Goal: Task Accomplishment & Management: Use online tool/utility

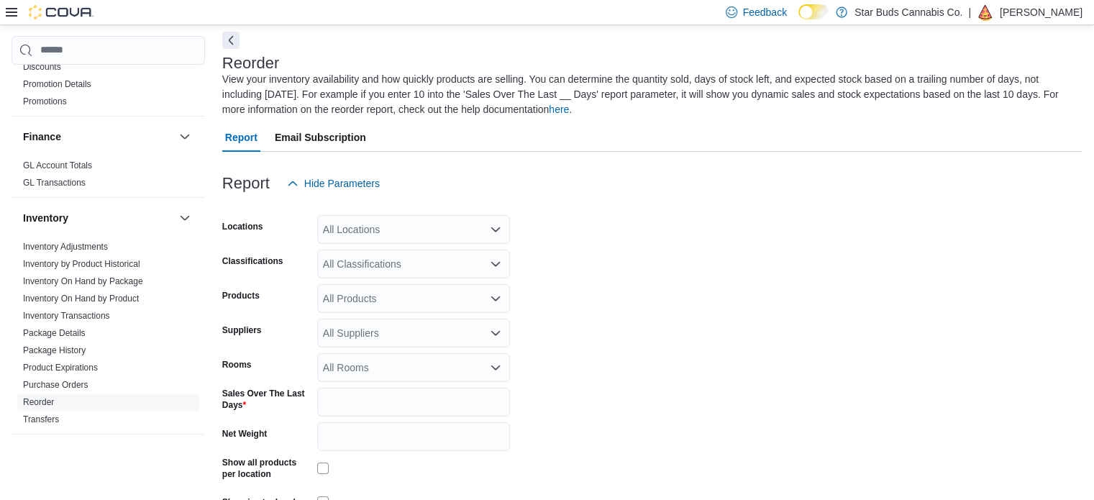
scroll to position [371, 0]
click at [114, 293] on link "Inventory On Hand by Product" at bounding box center [81, 298] width 116 height 10
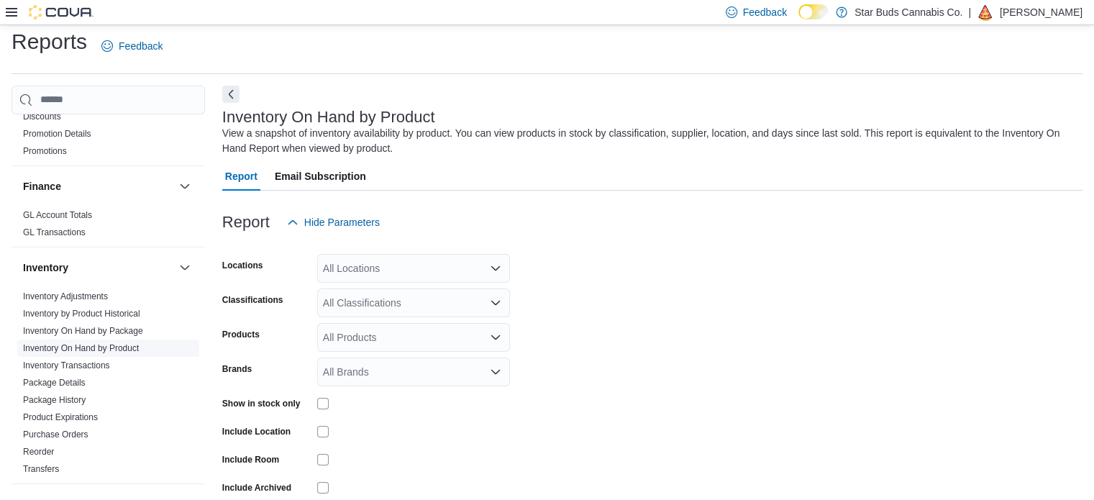
scroll to position [48, 0]
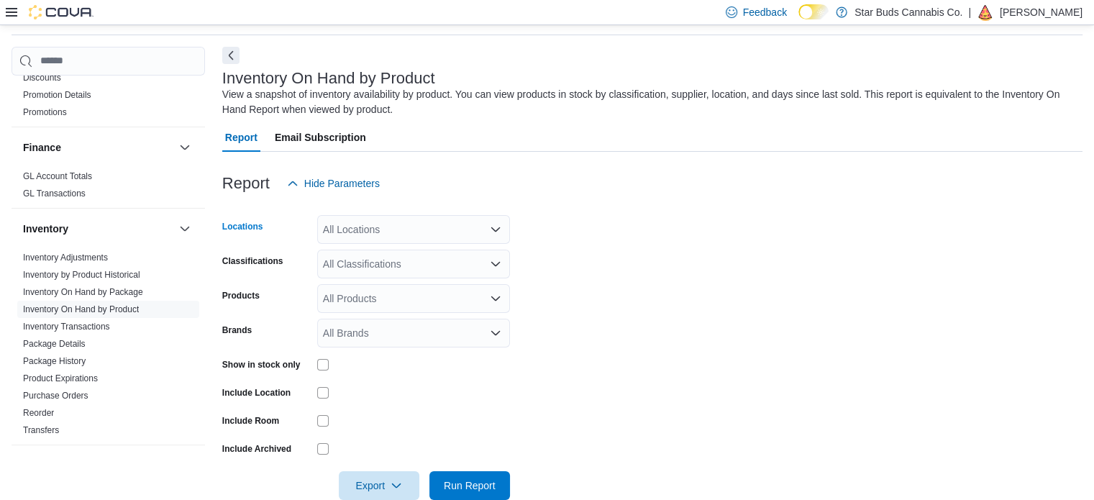
click at [351, 223] on div "All Locations" at bounding box center [413, 229] width 193 height 29
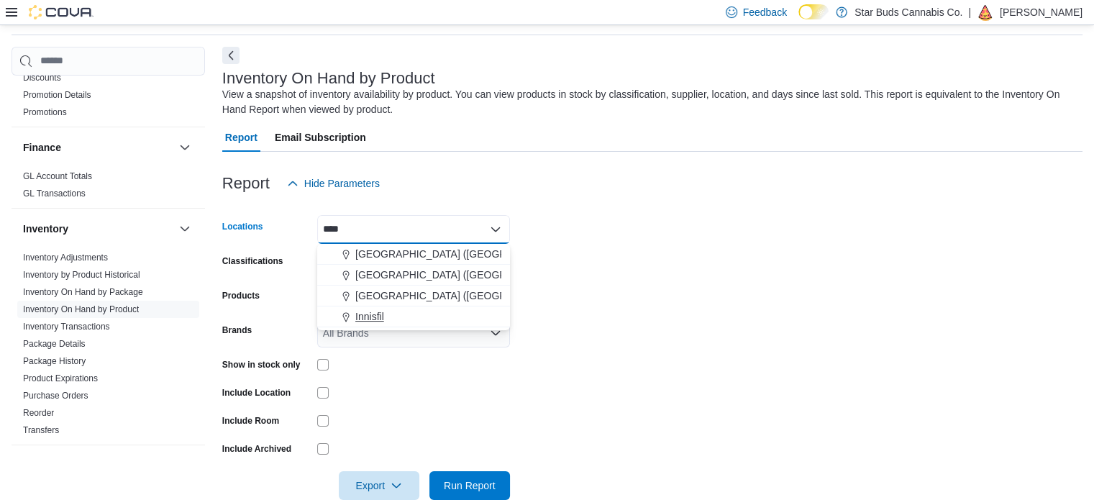
type input "****"
click at [371, 316] on span "Innisfil" at bounding box center [369, 316] width 29 height 14
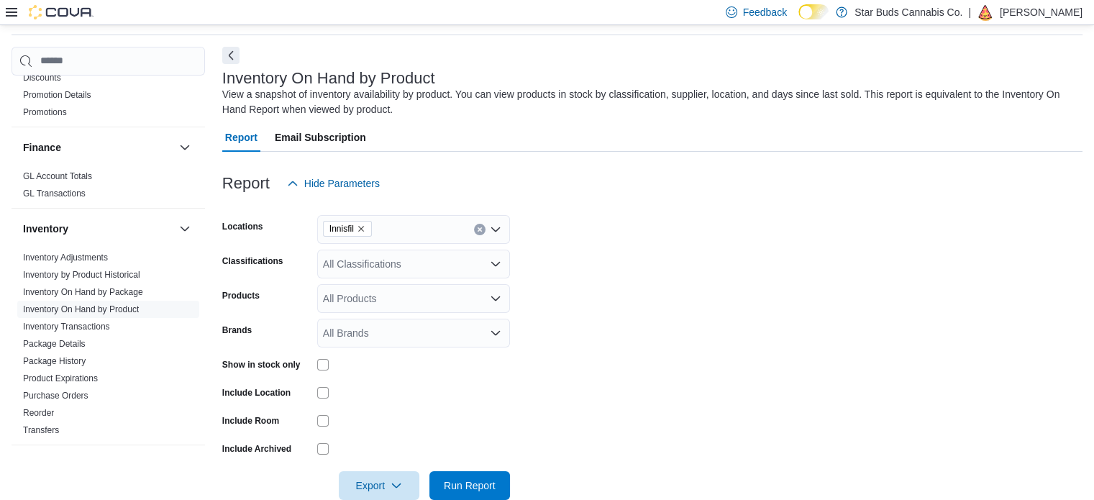
click at [296, 367] on label "Show in stock only" at bounding box center [261, 365] width 78 height 12
click at [375, 260] on div "All Classifications" at bounding box center [413, 263] width 193 height 29
type input "***"
click at [393, 289] on span "Accessories" at bounding box center [375, 288] width 54 height 14
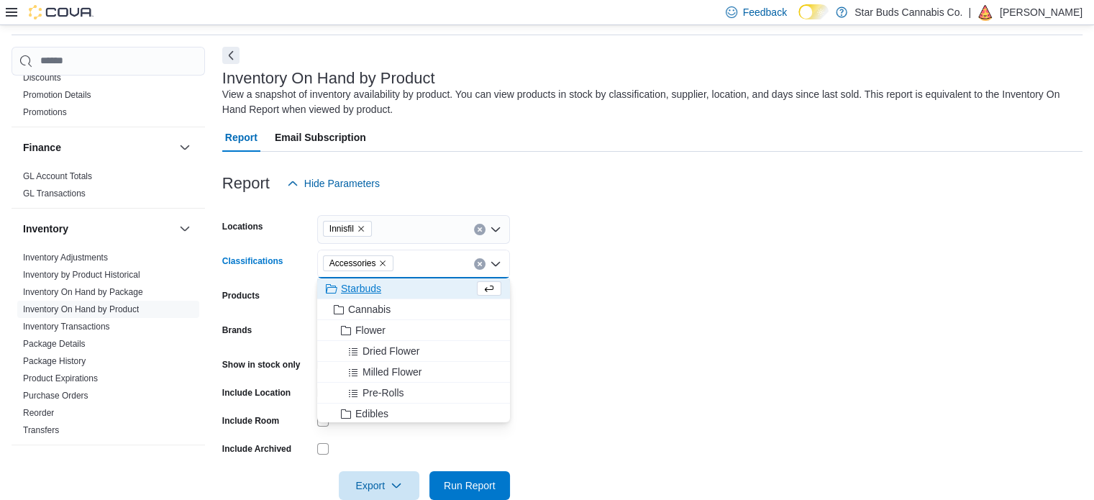
click at [731, 285] on form "Locations Innisfil Classifications Accessories Combo box. Selected. Accessories…" at bounding box center [652, 349] width 860 height 302
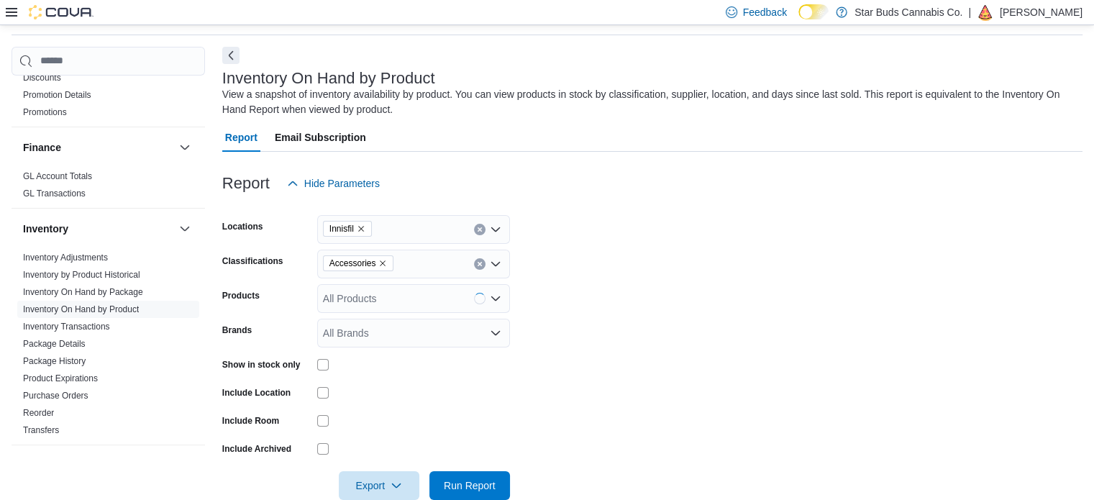
scroll to position [76, 0]
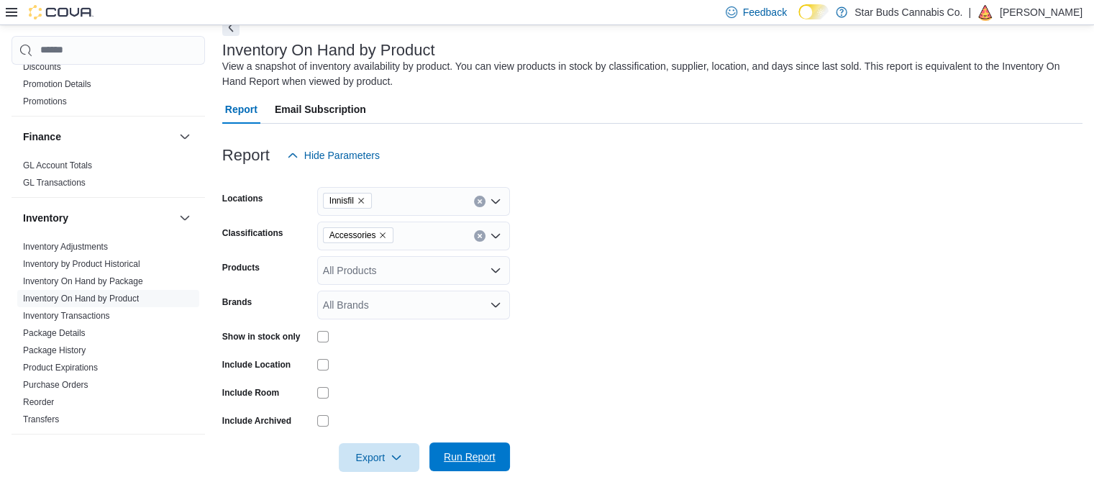
click at [462, 461] on span "Run Report" at bounding box center [470, 456] width 52 height 14
click at [398, 454] on icon "button" at bounding box center [396, 457] width 12 height 12
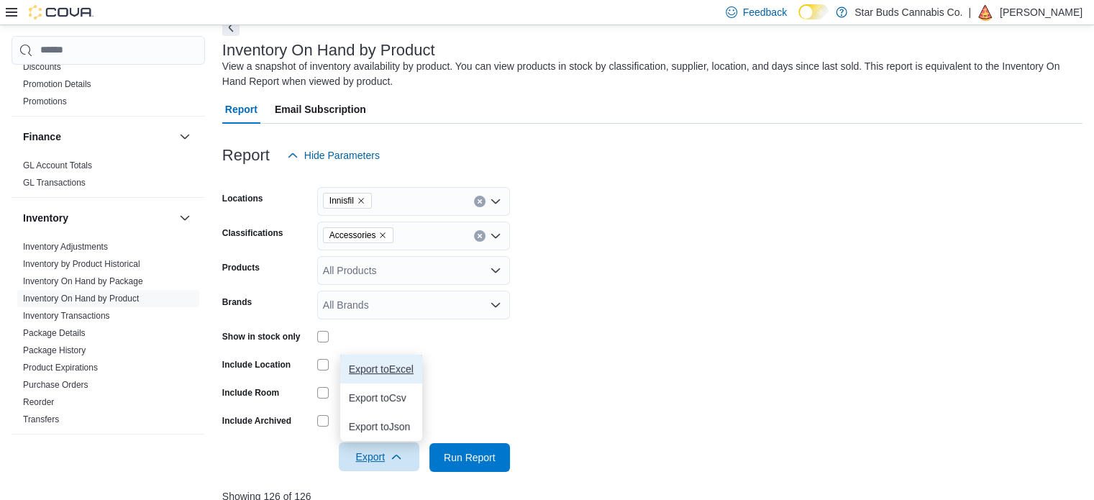
click at [394, 366] on span "Export to Excel" at bounding box center [381, 369] width 65 height 12
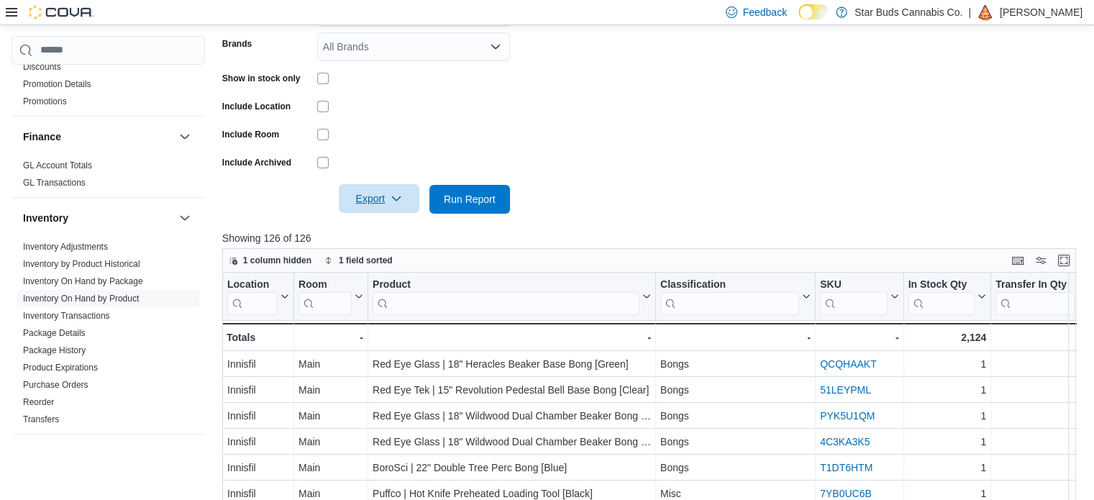
scroll to position [368, 0]
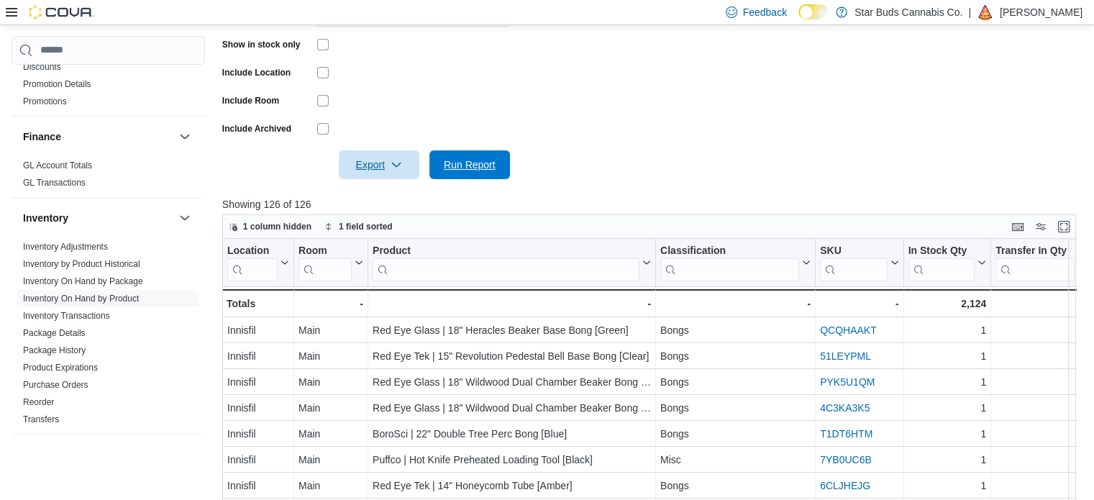
click at [446, 172] on span "Run Report" at bounding box center [469, 164] width 63 height 29
click at [399, 163] on icon "button" at bounding box center [396, 165] width 12 height 12
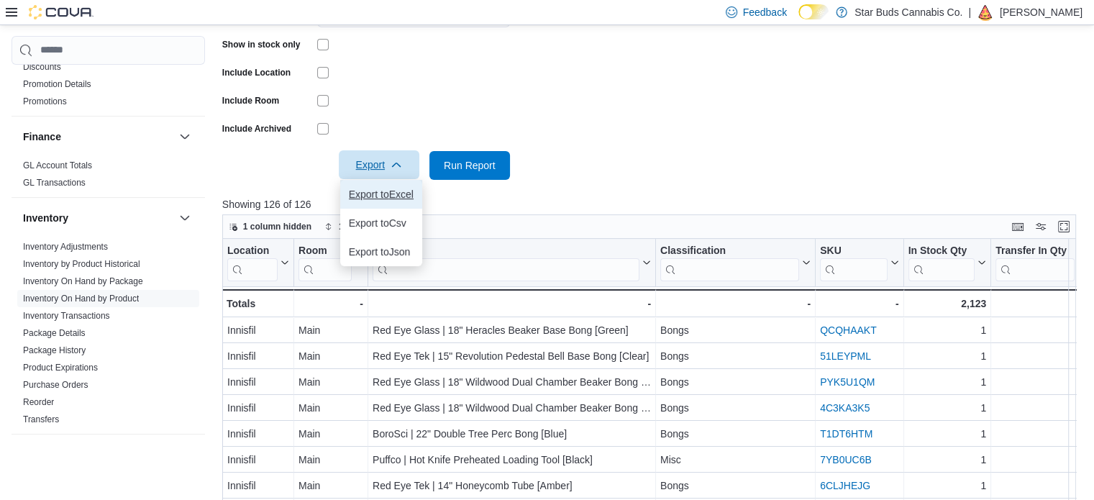
click at [409, 195] on span "Export to Excel" at bounding box center [381, 194] width 65 height 12
